Goal: Feedback & Contribution: Leave review/rating

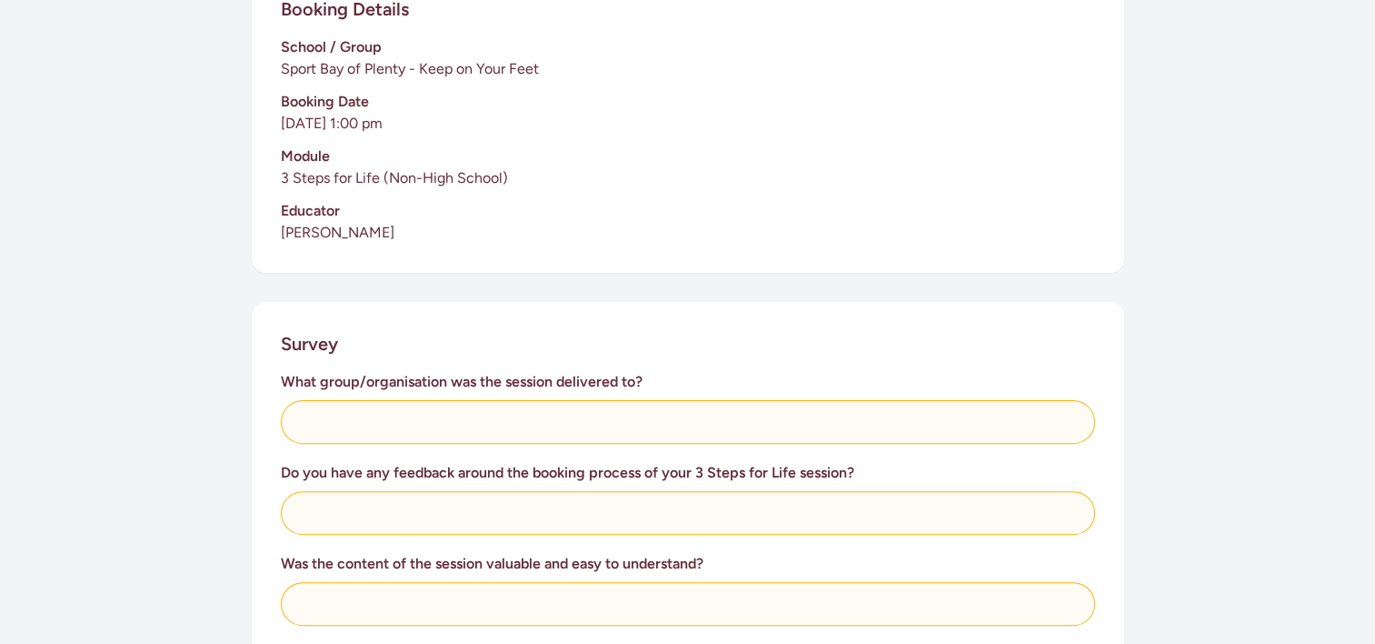
scroll to position [447, 0]
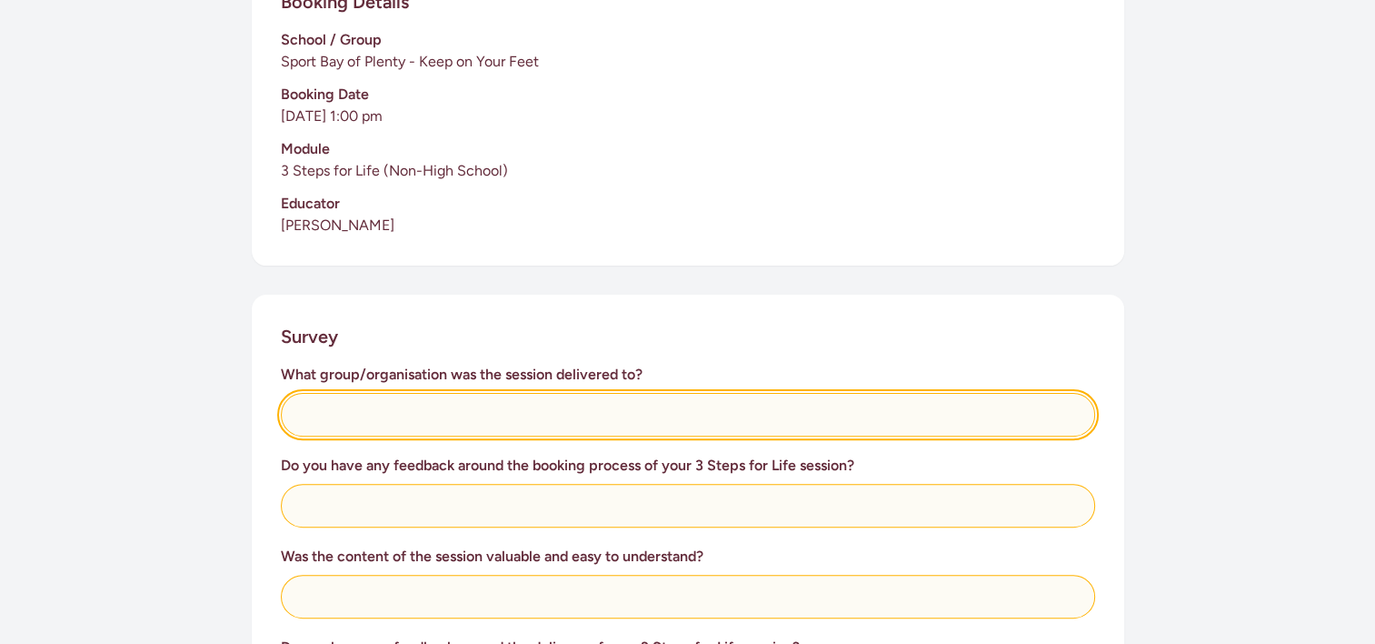
click at [367, 424] on input "text" at bounding box center [688, 415] width 814 height 44
type input "I"
type input "Keep on Your Feet Instructors"
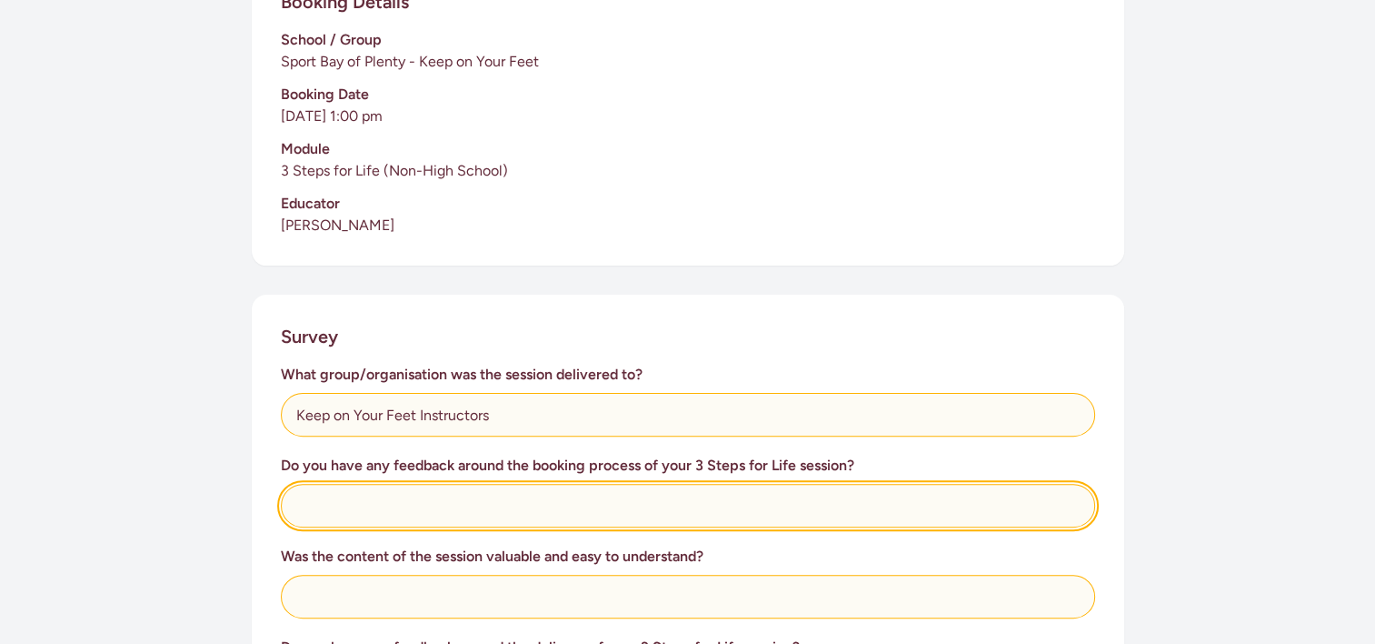
click at [385, 504] on input "text" at bounding box center [688, 506] width 814 height 44
type input "E"
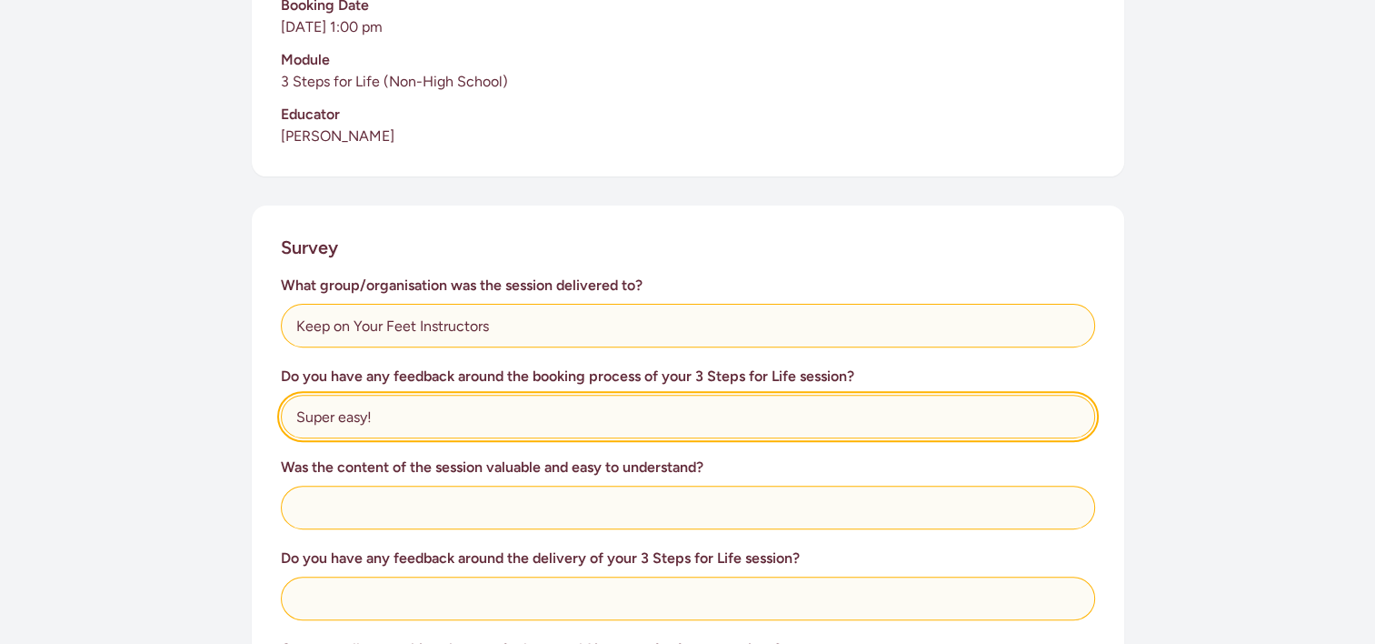
scroll to position [549, 0]
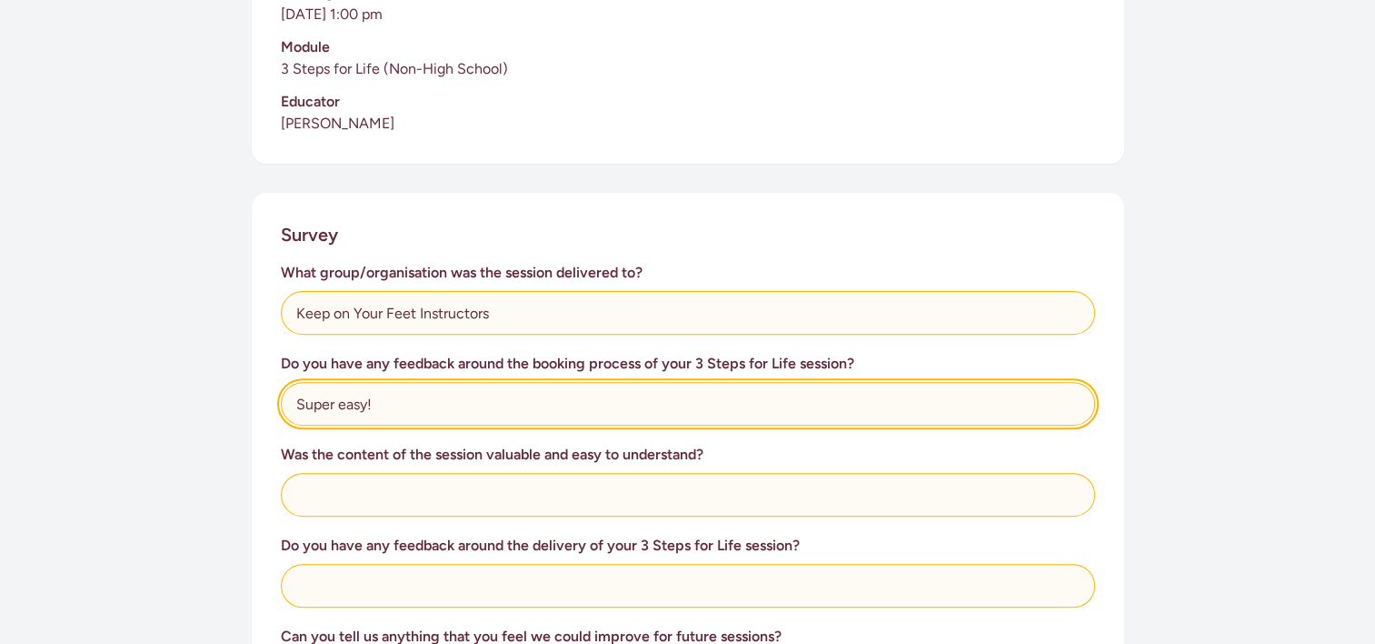
type input "Super easy!"
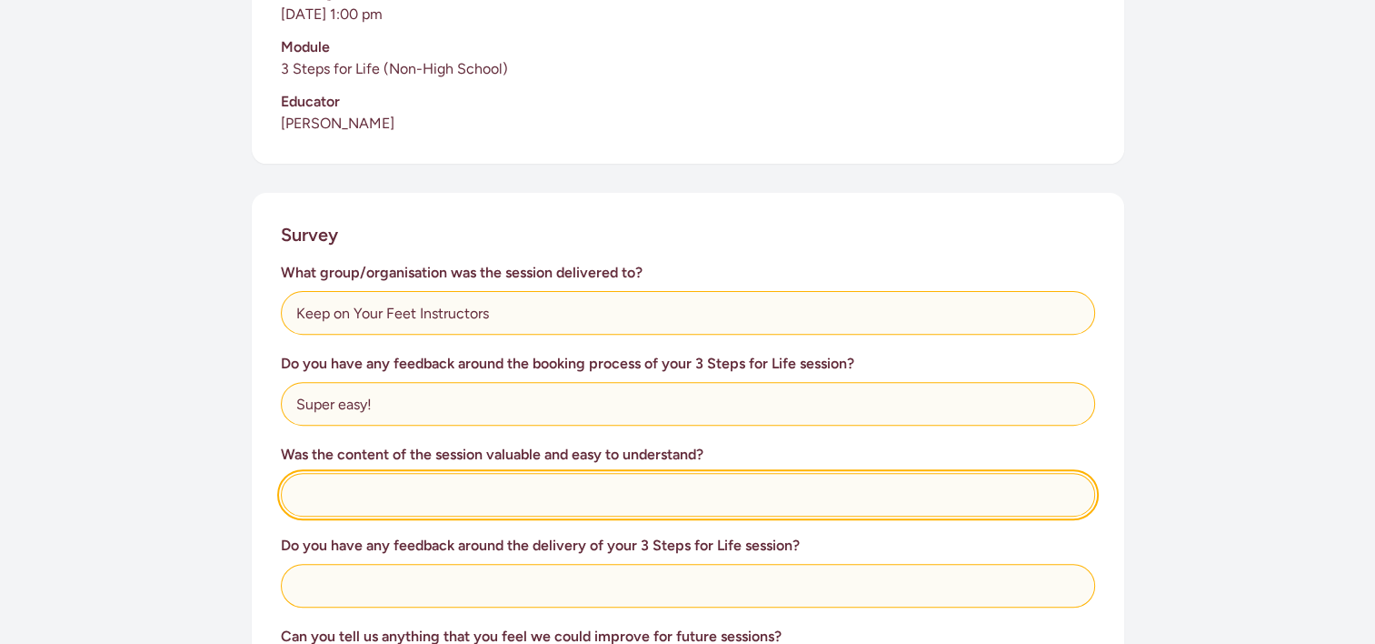
click at [444, 488] on input "text" at bounding box center [688, 495] width 814 height 44
type input "A"
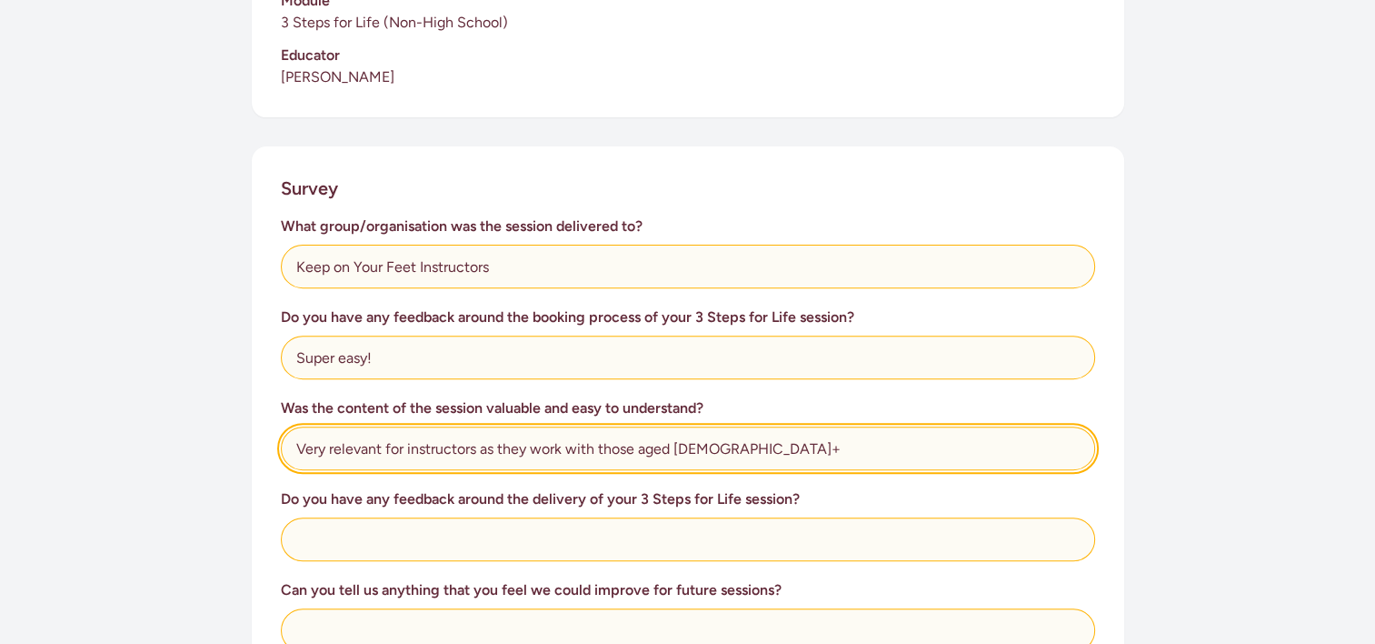
scroll to position [596, 0]
type input "Very relevant for instructors as they work with those aged [DEMOGRAPHIC_DATA]+"
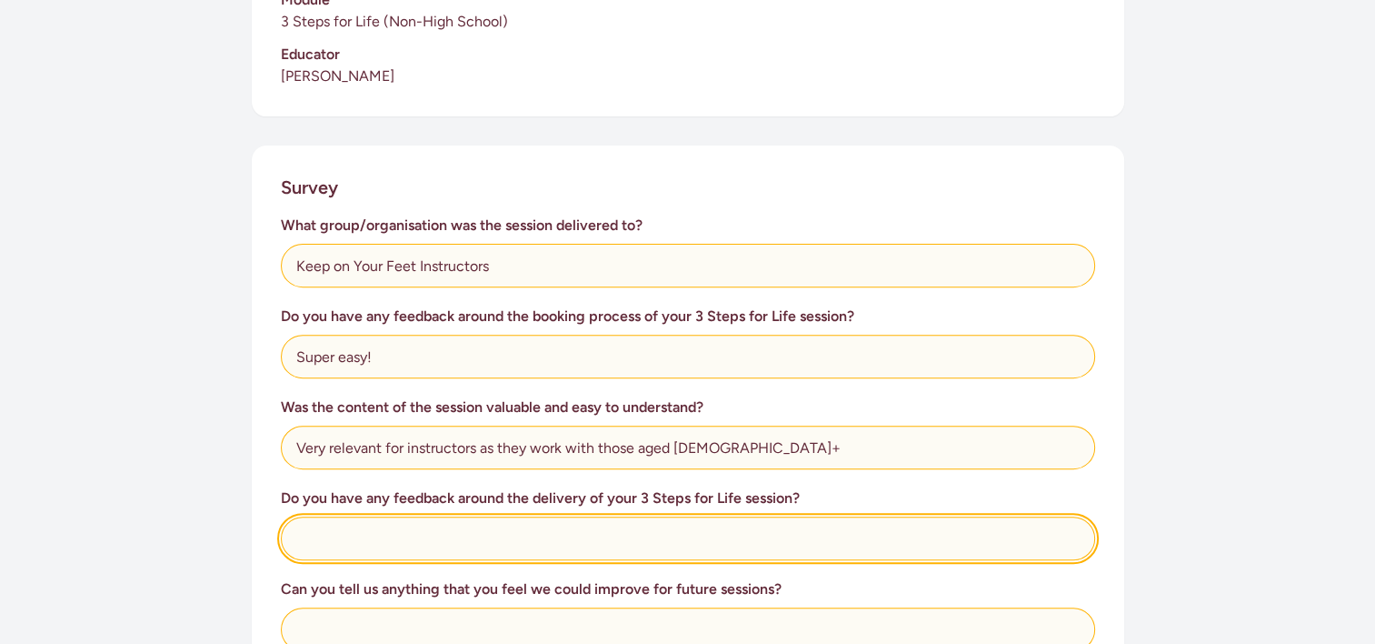
click at [524, 537] on input "text" at bounding box center [688, 538] width 814 height 44
type input "N"
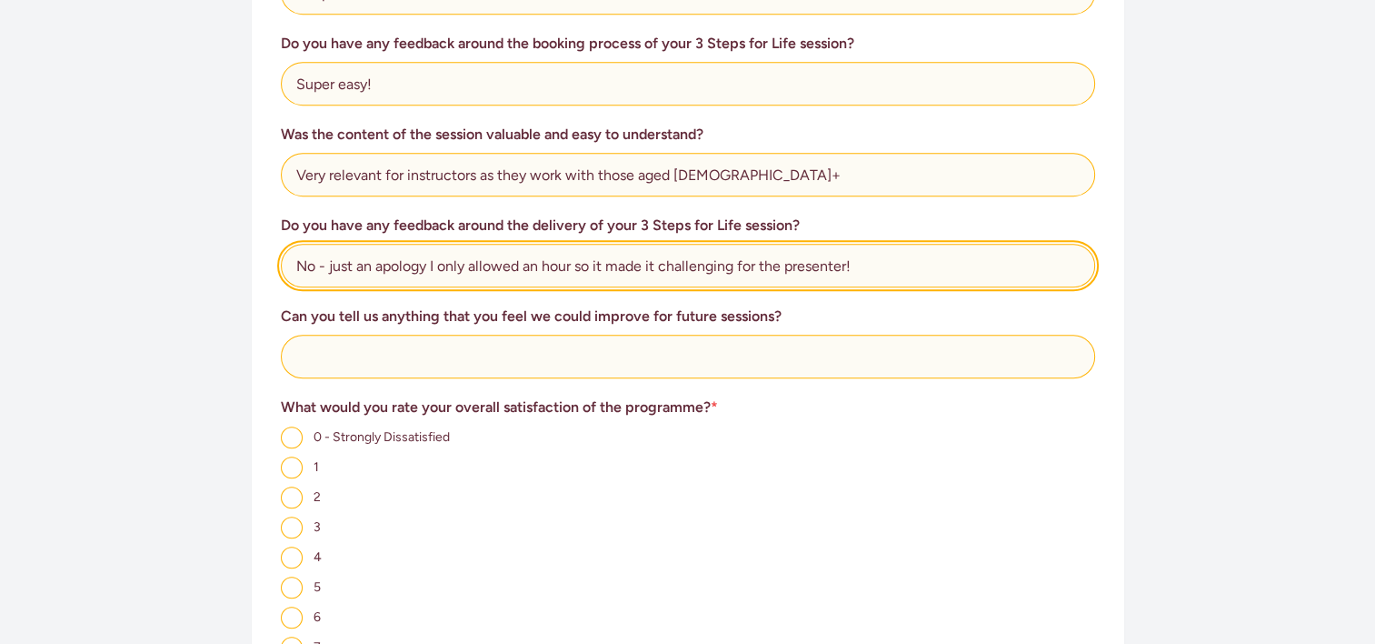
scroll to position [872, 0]
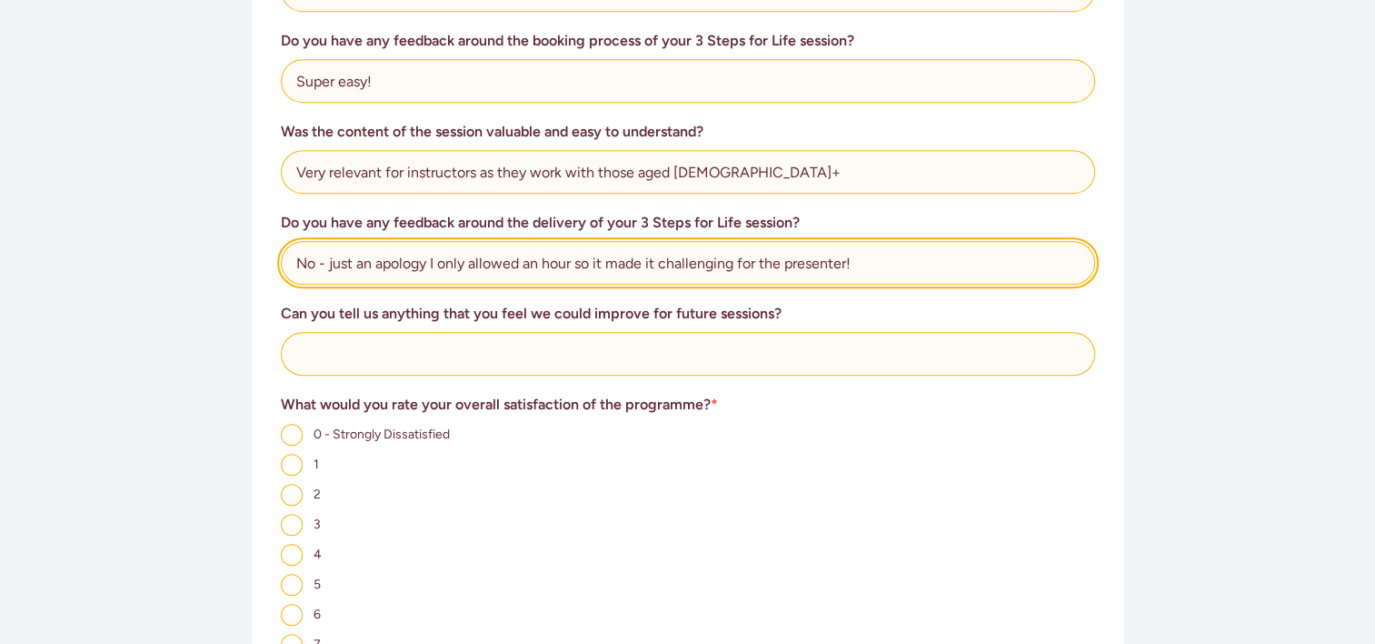
type input "No - just an apology I only allowed an hour so it made it challenging for the p…"
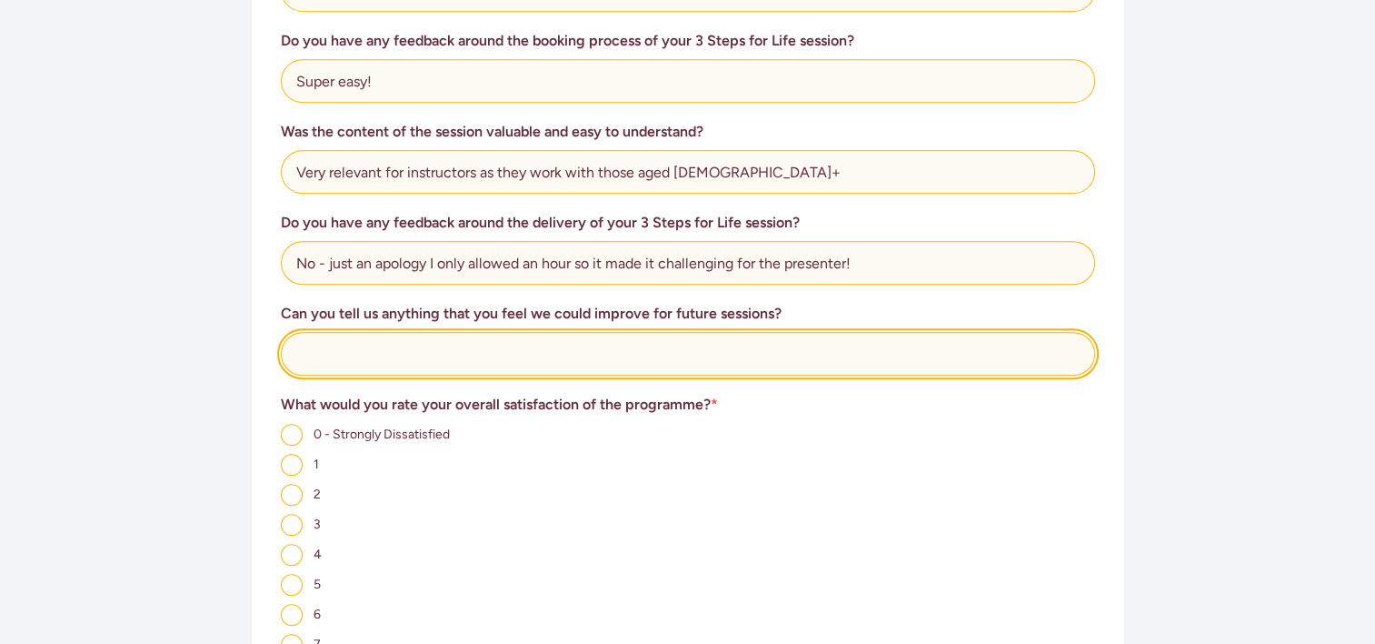
click at [538, 357] on input "text" at bounding box center [688, 354] width 814 height 44
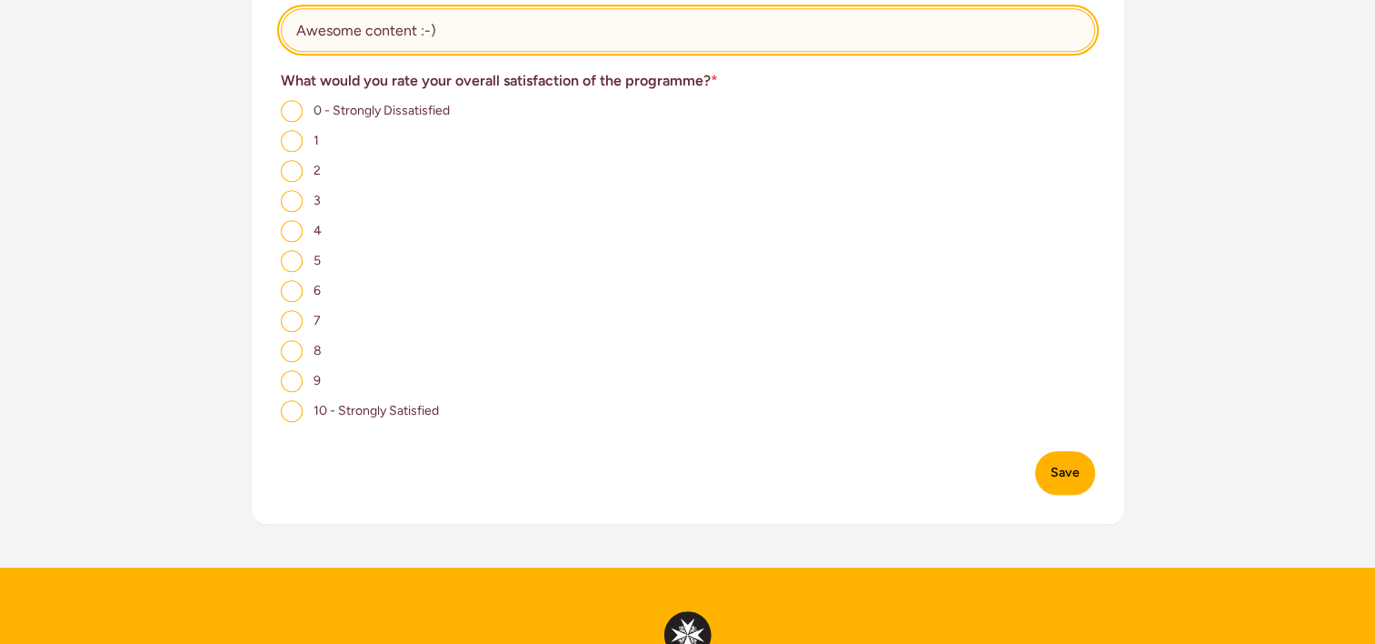
scroll to position [1205, 0]
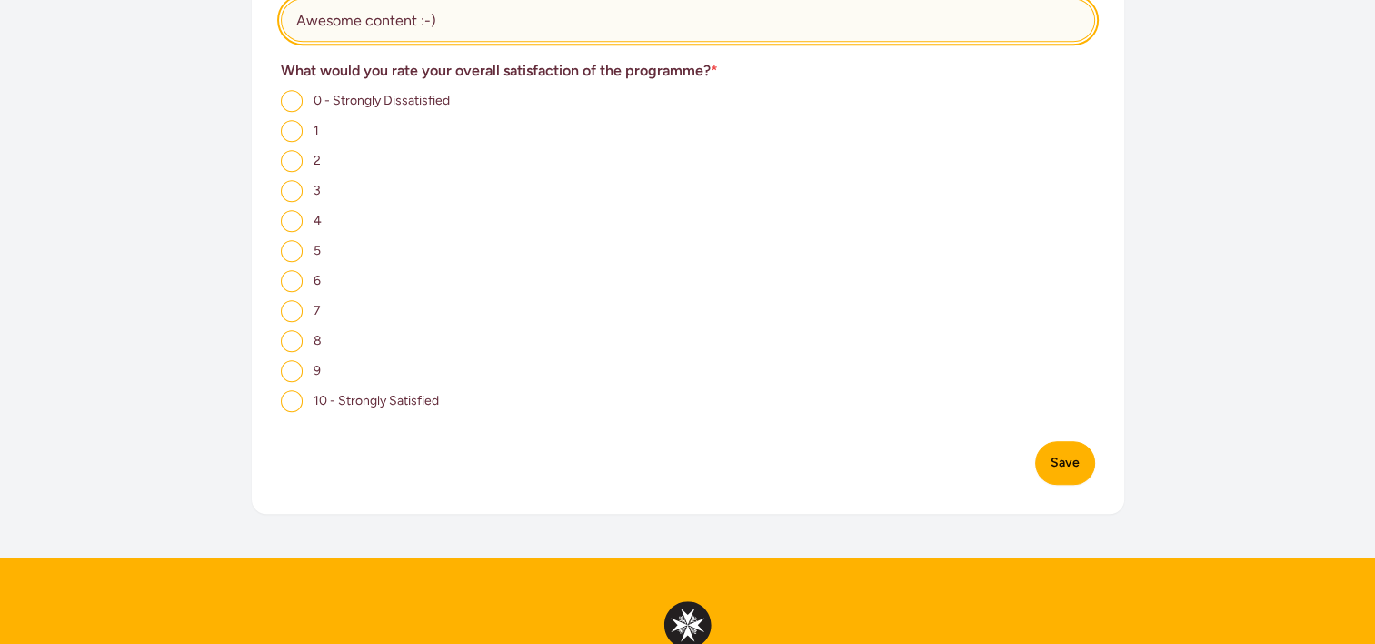
type input "Awesome content :-)"
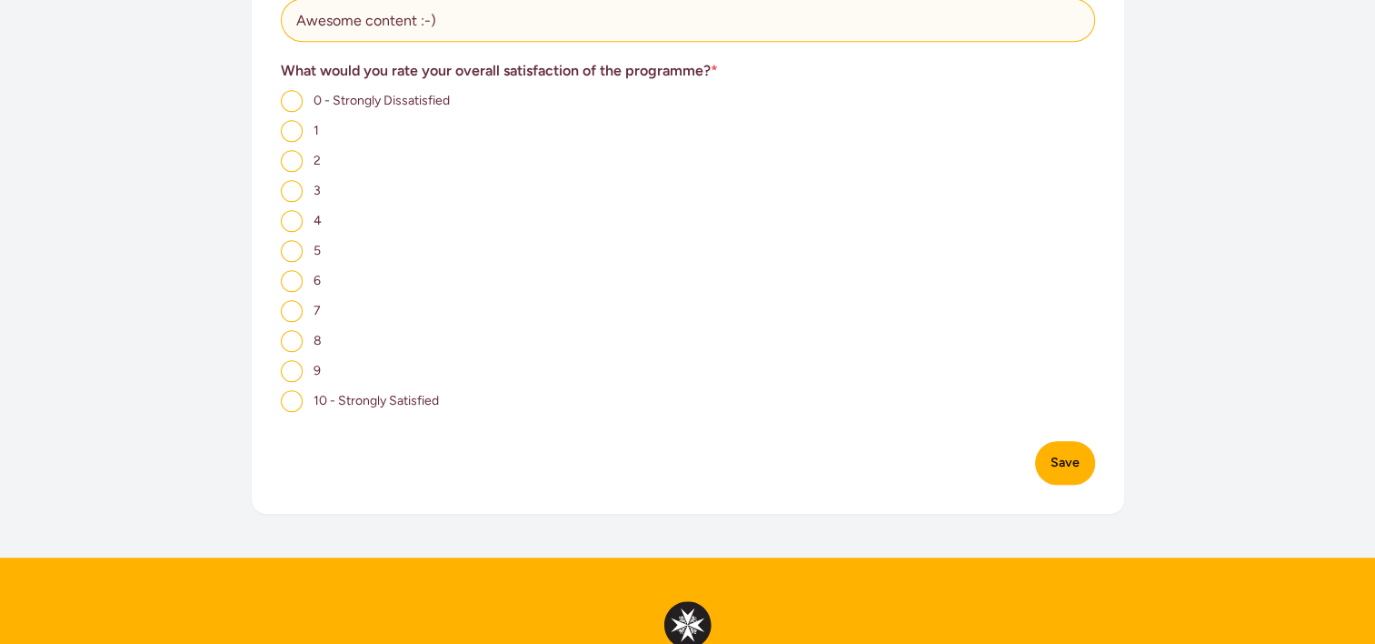
click at [296, 404] on input "10 - Strongly Satisfied" at bounding box center [292, 401] width 22 height 22
radio input "true"
click at [1057, 465] on button "Save" at bounding box center [1065, 463] width 60 height 44
